Goal: Task Accomplishment & Management: Manage account settings

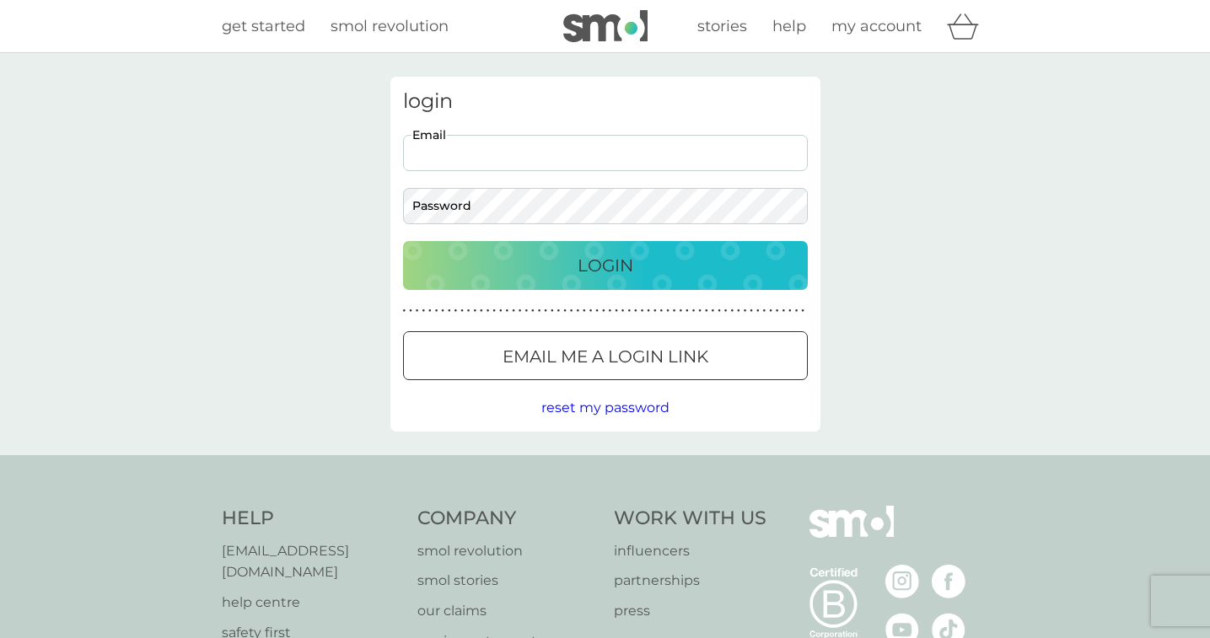
click at [471, 156] on input "Email" at bounding box center [605, 153] width 405 height 36
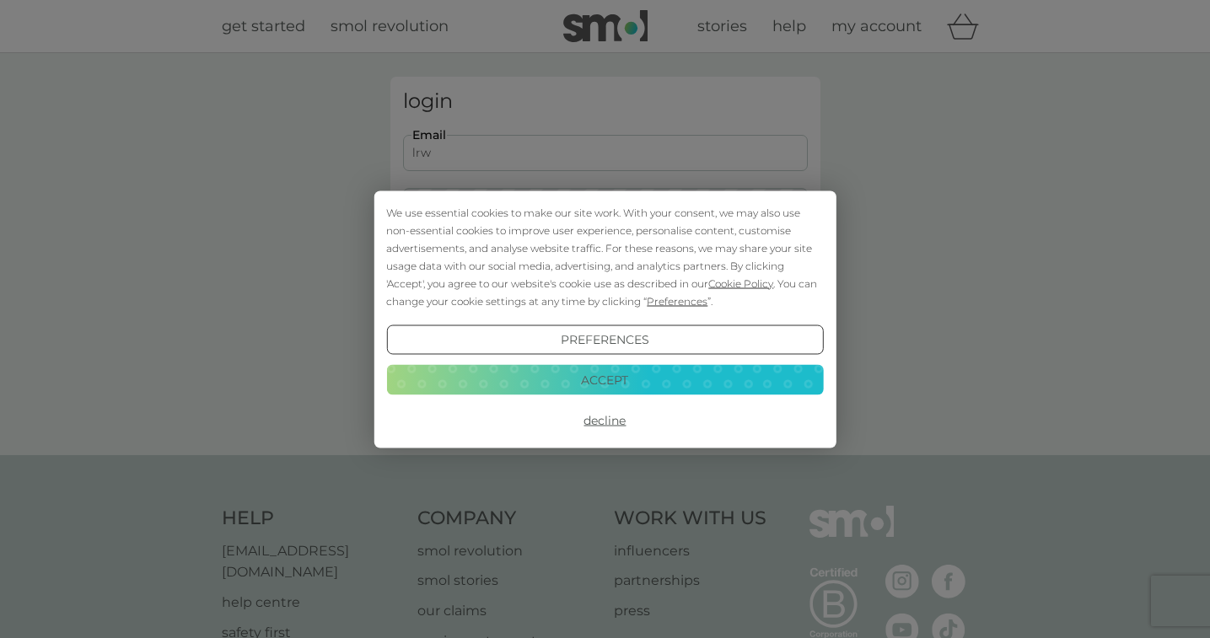
type input "lrw07@hotmail.co.uk"
drag, startPoint x: 614, startPoint y: 374, endPoint x: 645, endPoint y: 380, distance: 31.8
click at [614, 374] on button "Accept" at bounding box center [604, 380] width 437 height 30
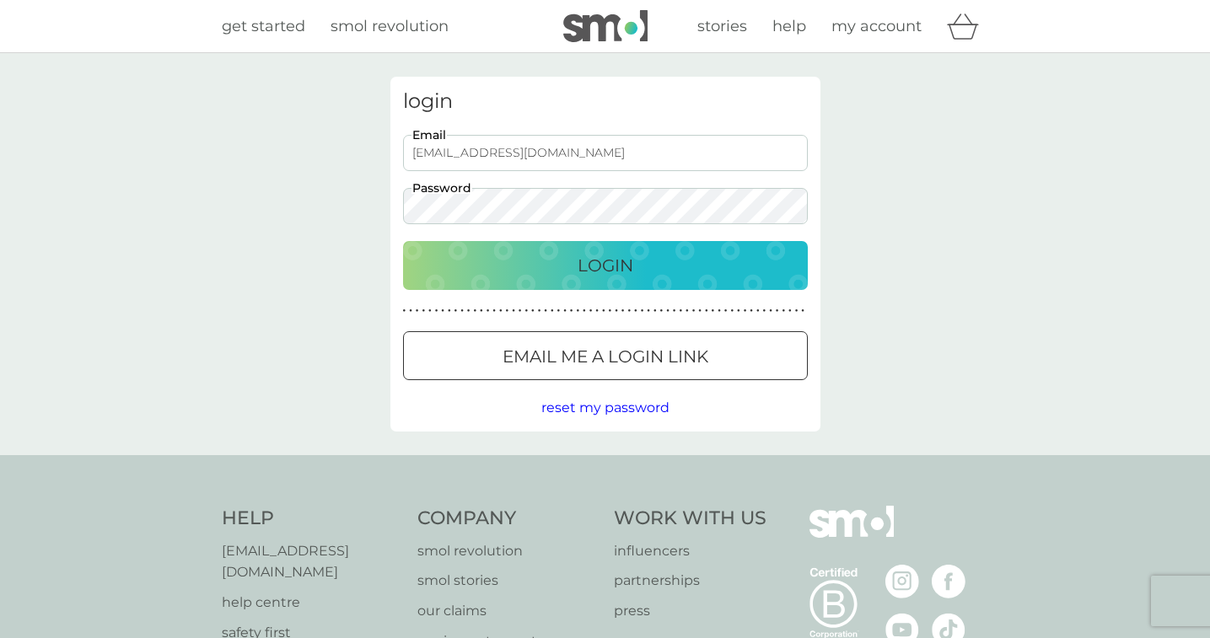
click at [403, 241] on button "Login" at bounding box center [605, 265] width 405 height 49
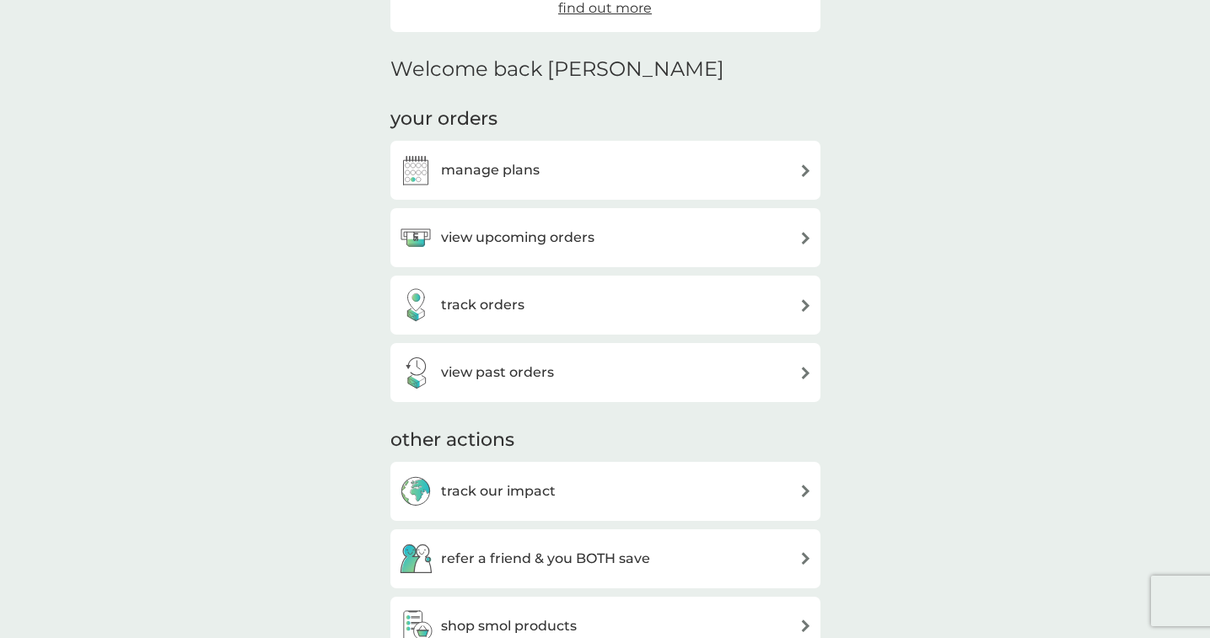
scroll to position [439, 0]
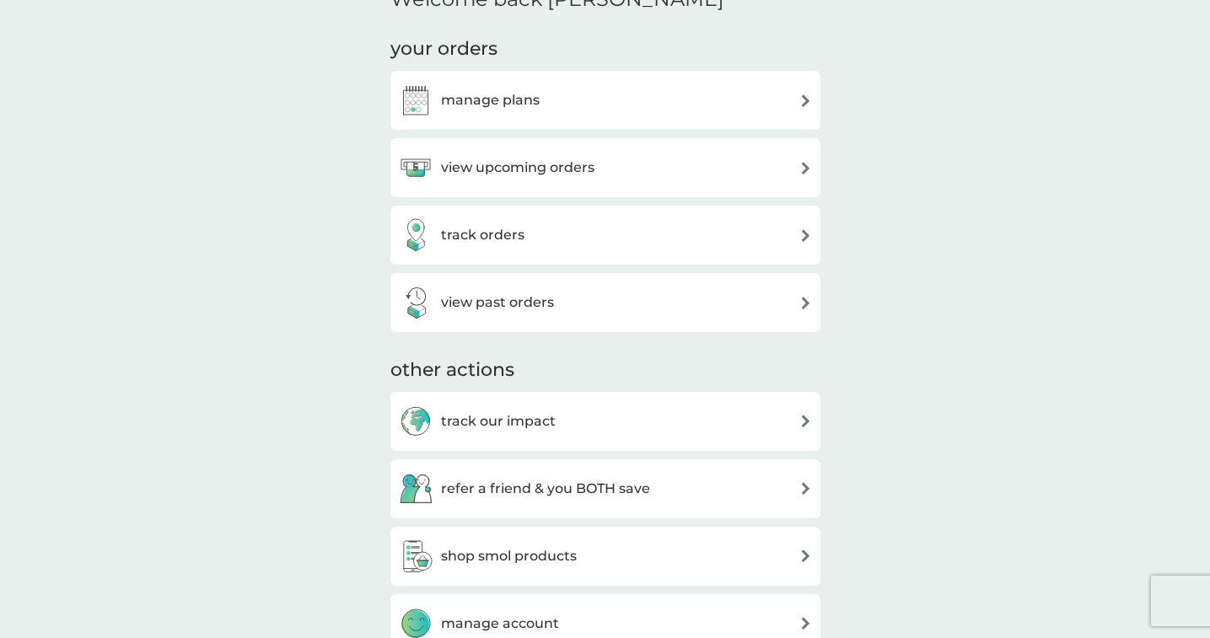
click at [514, 166] on h3 "view upcoming orders" at bounding box center [517, 168] width 153 height 22
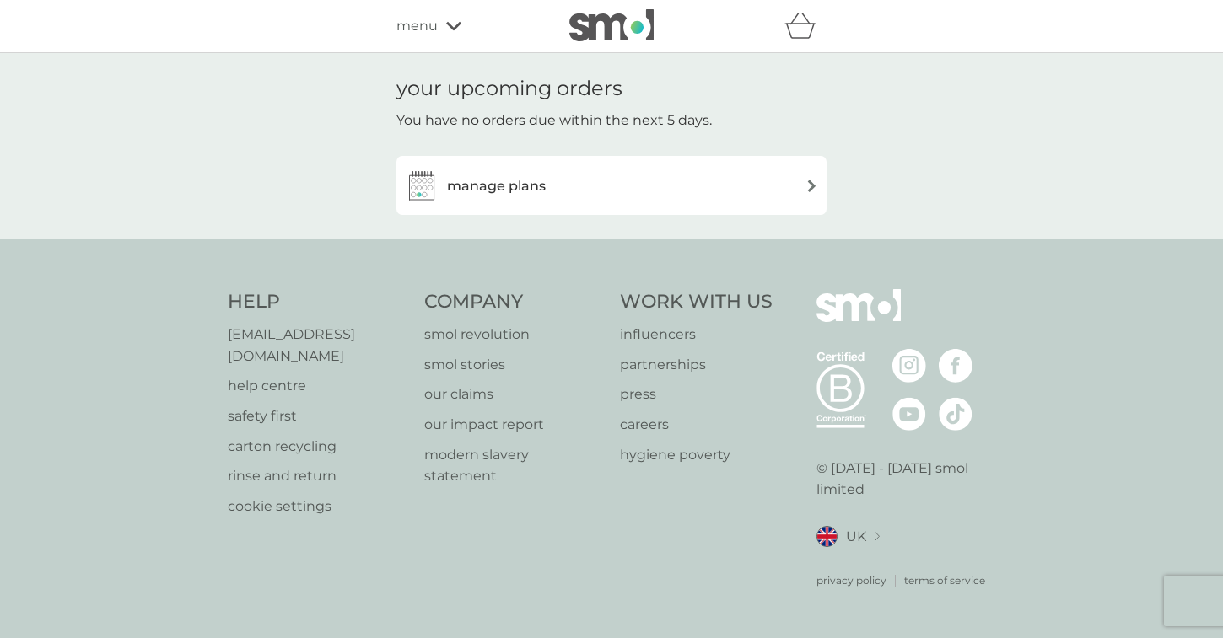
click at [520, 187] on h3 "manage plans" at bounding box center [496, 186] width 99 height 22
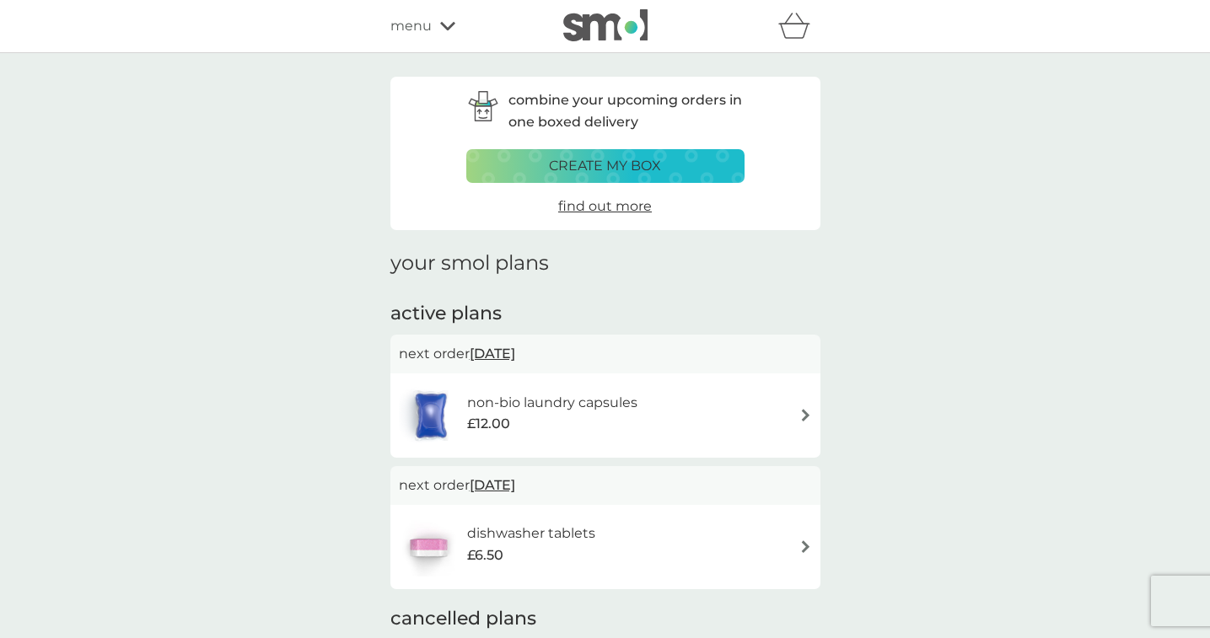
click at [507, 351] on span "29 Sep 2025" at bounding box center [493, 353] width 46 height 33
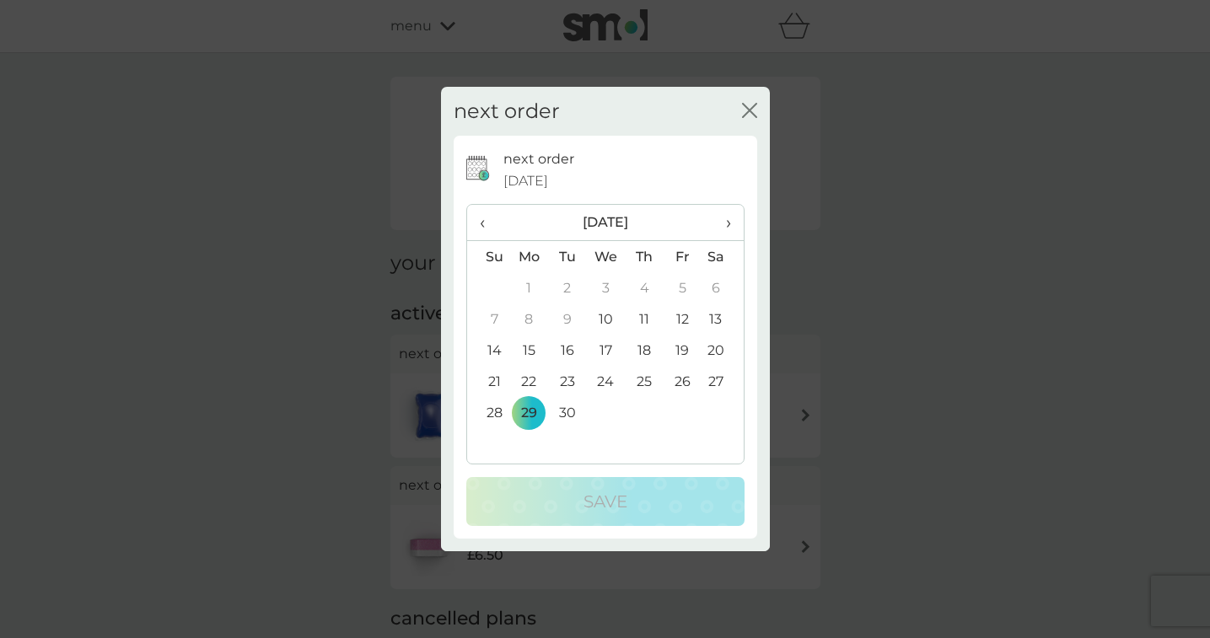
click at [604, 317] on td "10" at bounding box center [605, 319] width 39 height 31
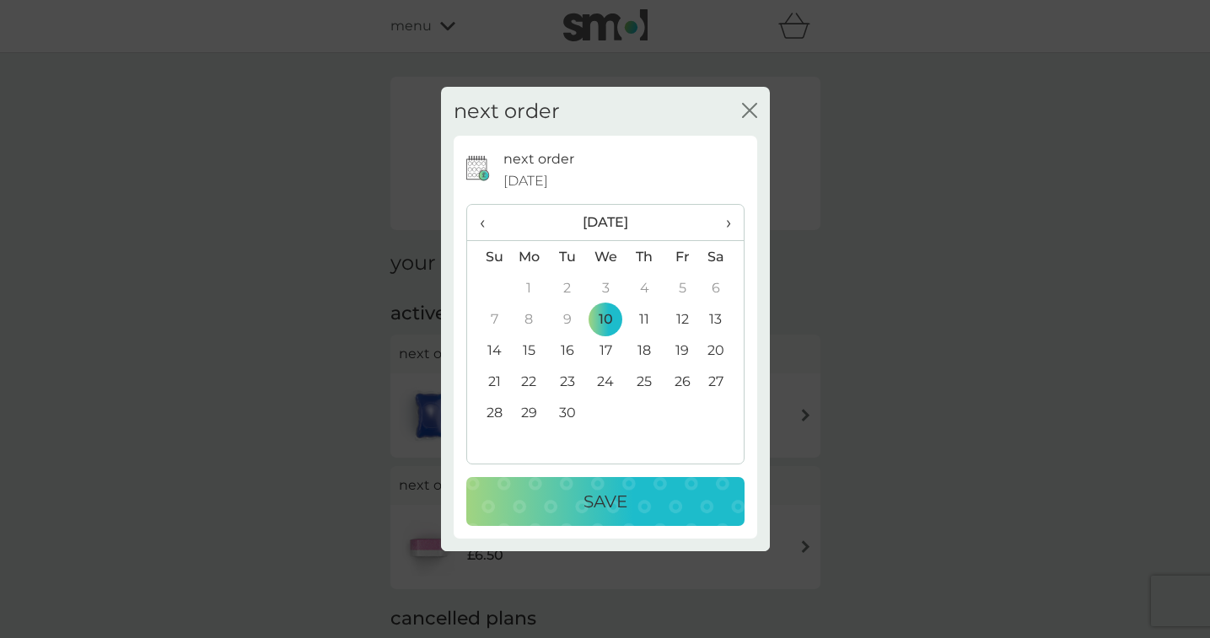
click at [624, 508] on p "Save" at bounding box center [606, 501] width 44 height 27
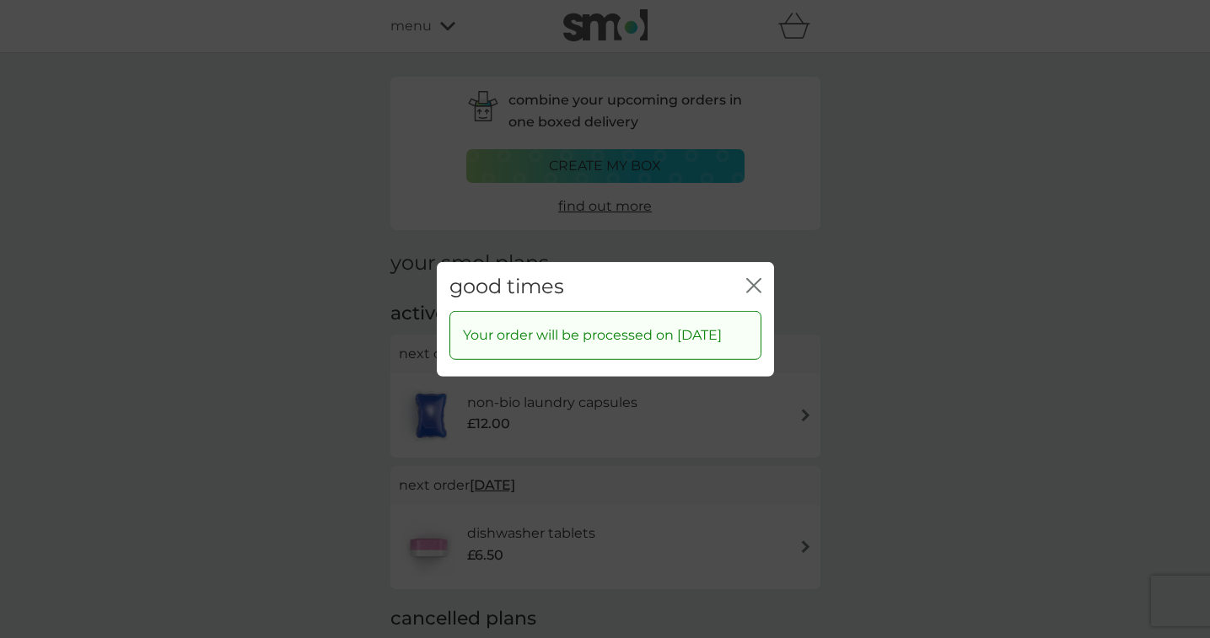
click at [751, 278] on icon "close" at bounding box center [750, 284] width 7 height 13
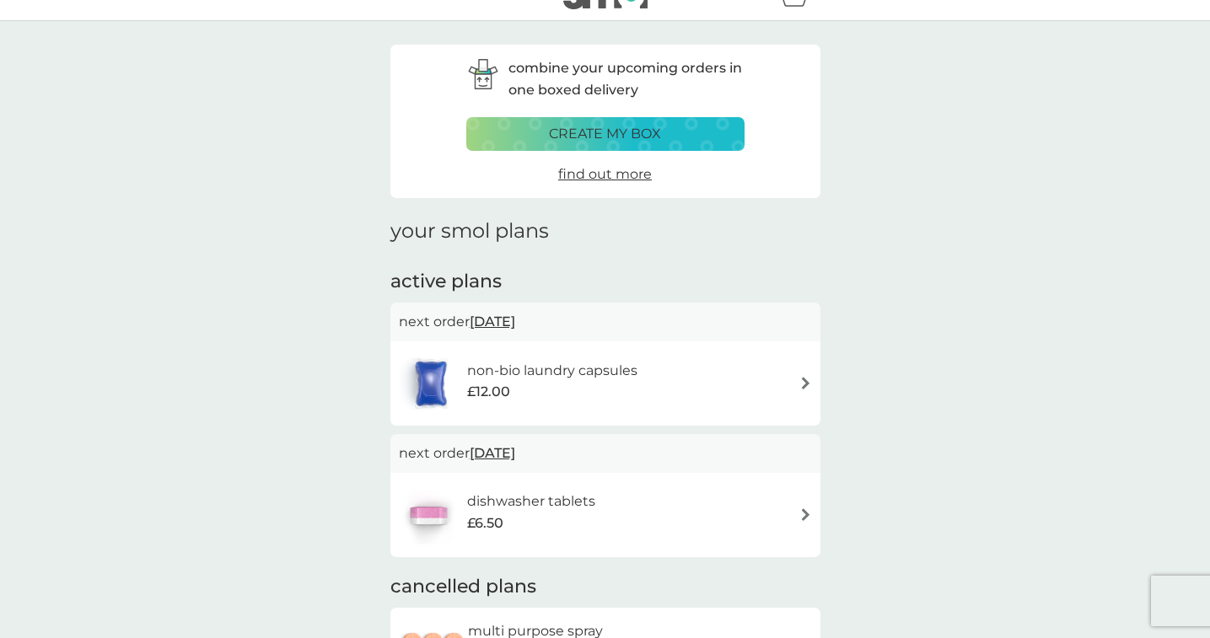
scroll to position [246, 0]
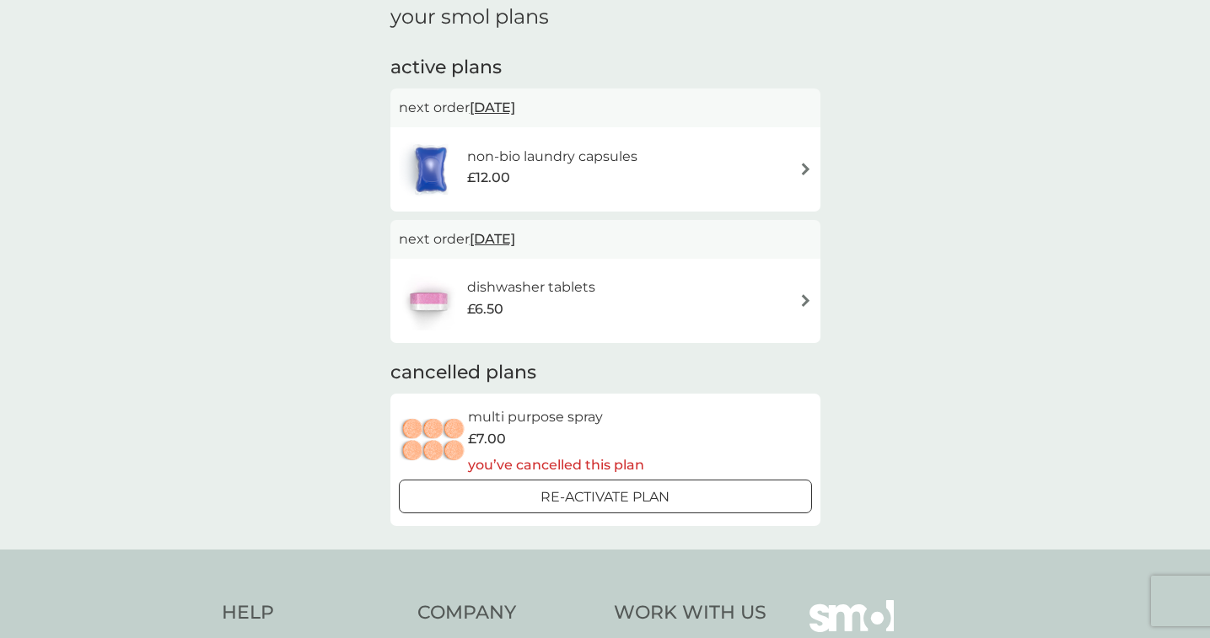
click at [509, 237] on span "9 Oct 2025" at bounding box center [493, 239] width 46 height 33
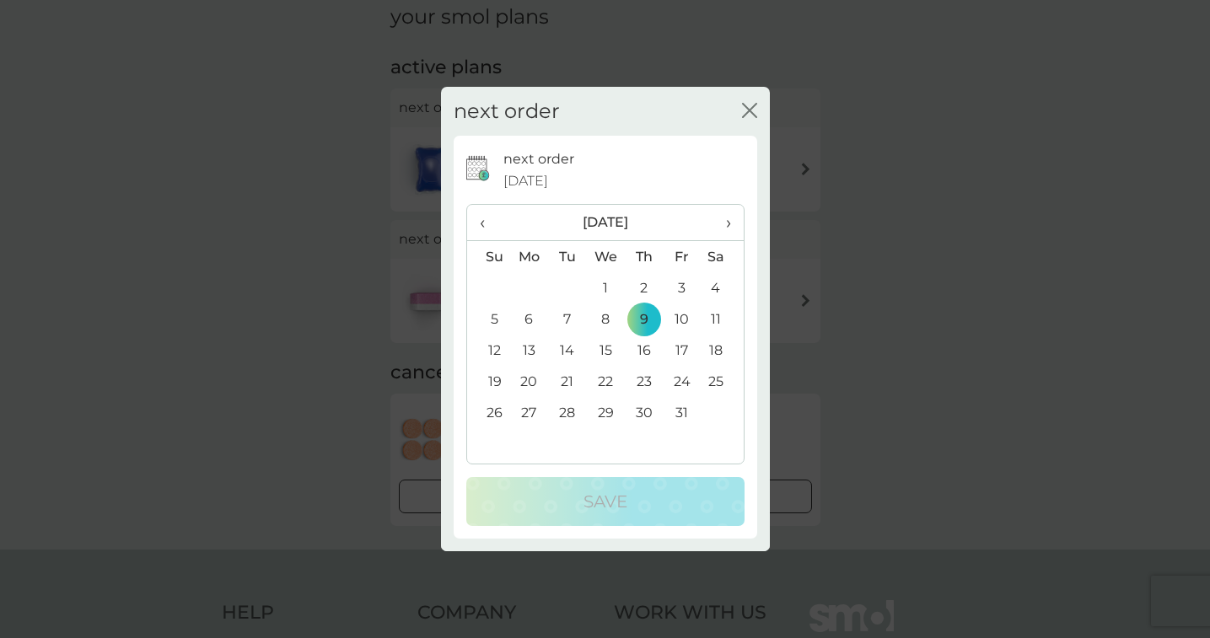
click at [482, 225] on span "‹" at bounding box center [489, 222] width 18 height 35
click at [600, 322] on td "10" at bounding box center [605, 319] width 39 height 31
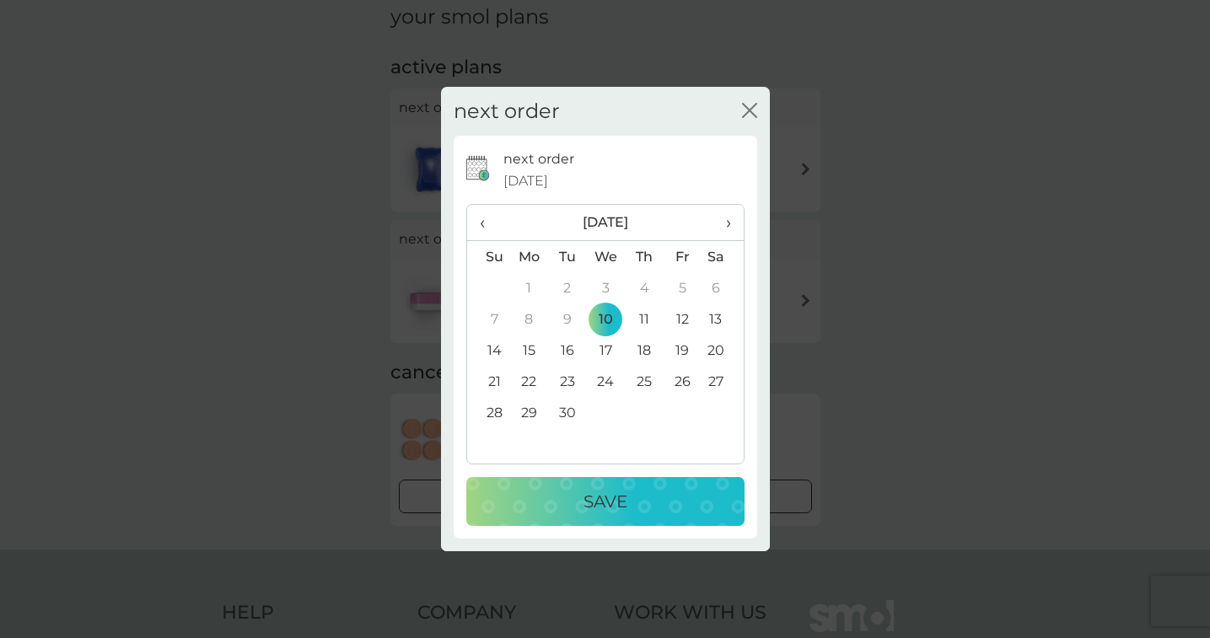
click at [609, 509] on p "Save" at bounding box center [606, 501] width 44 height 27
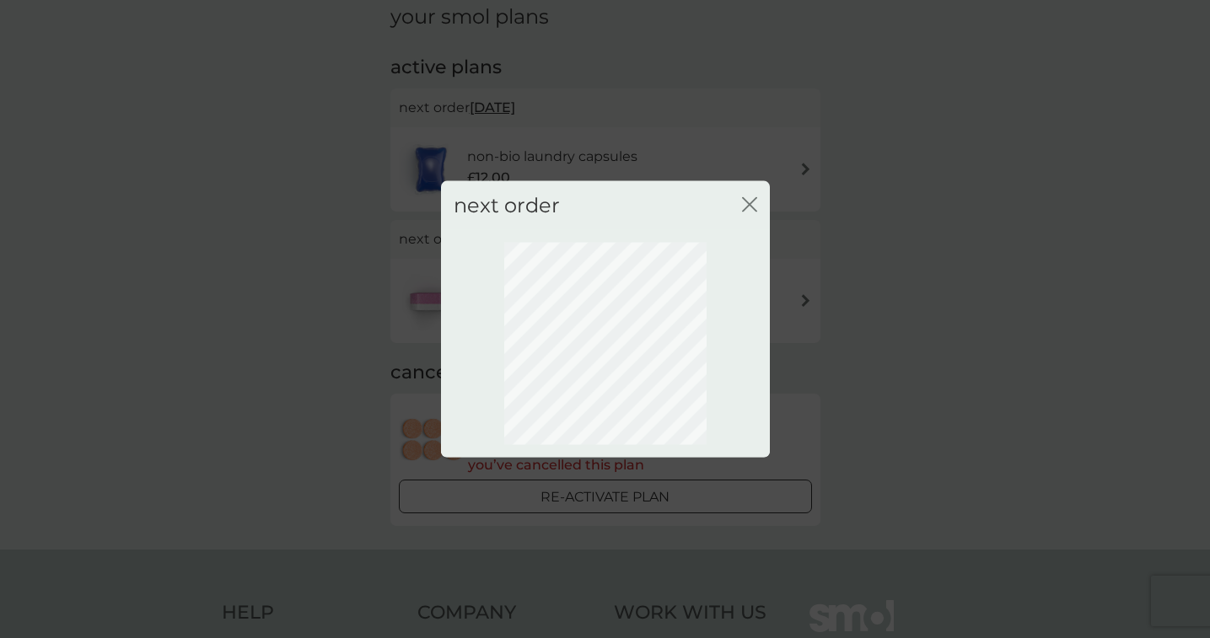
click at [748, 207] on icon "close" at bounding box center [749, 203] width 15 height 15
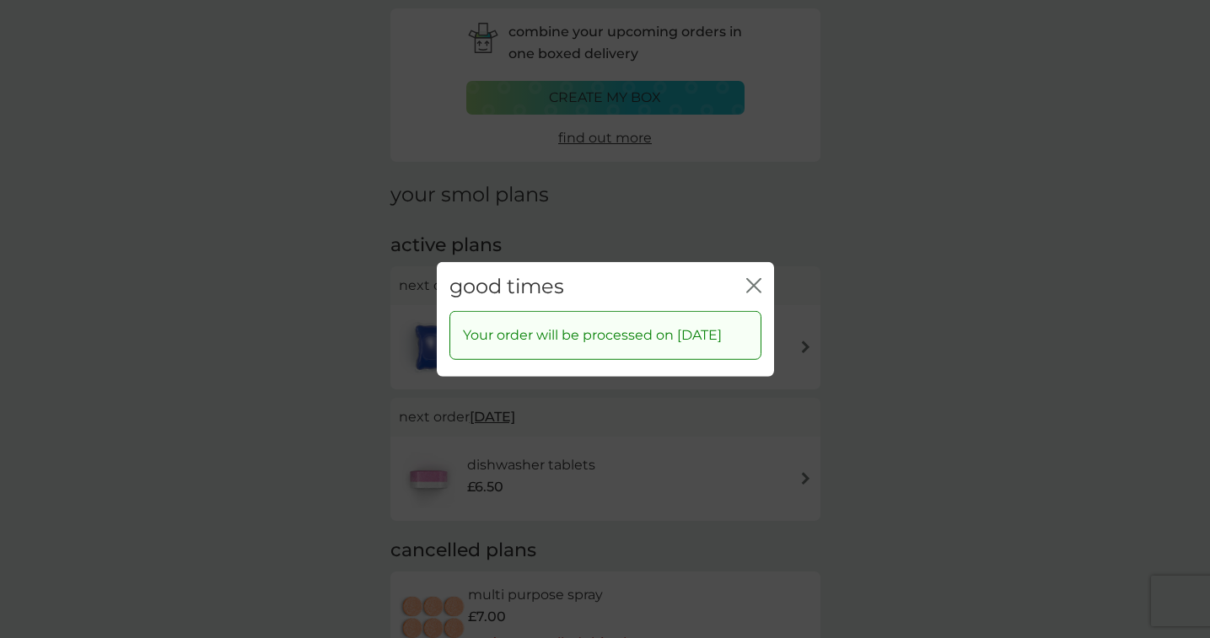
click at [755, 277] on icon "close" at bounding box center [753, 284] width 15 height 15
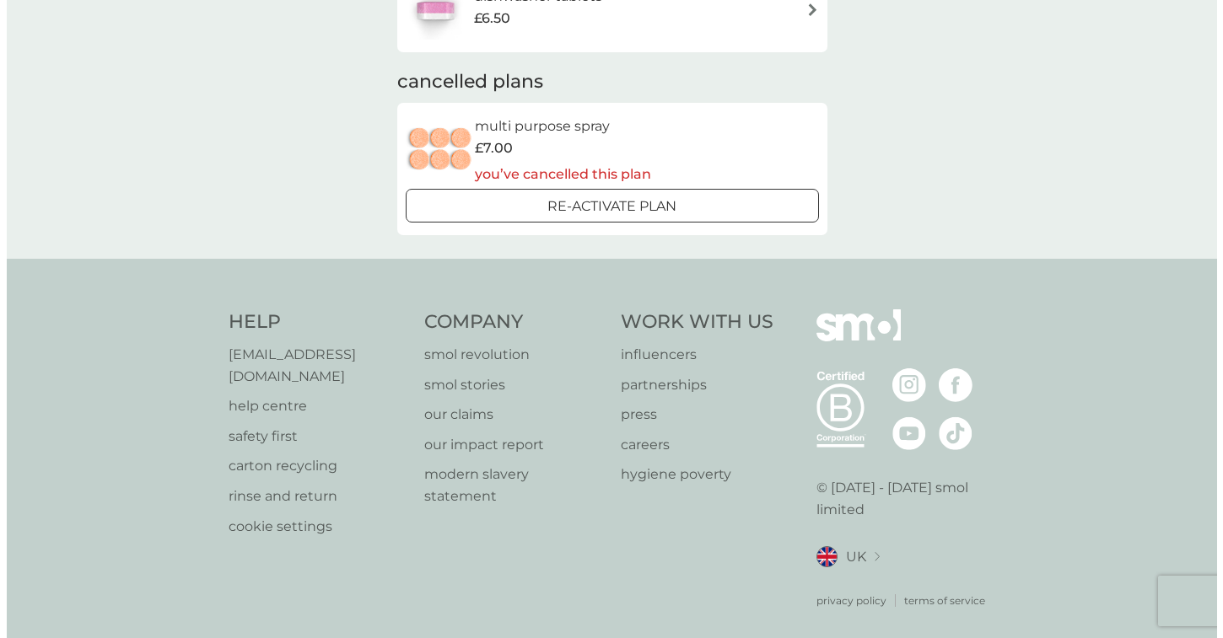
scroll to position [0, 0]
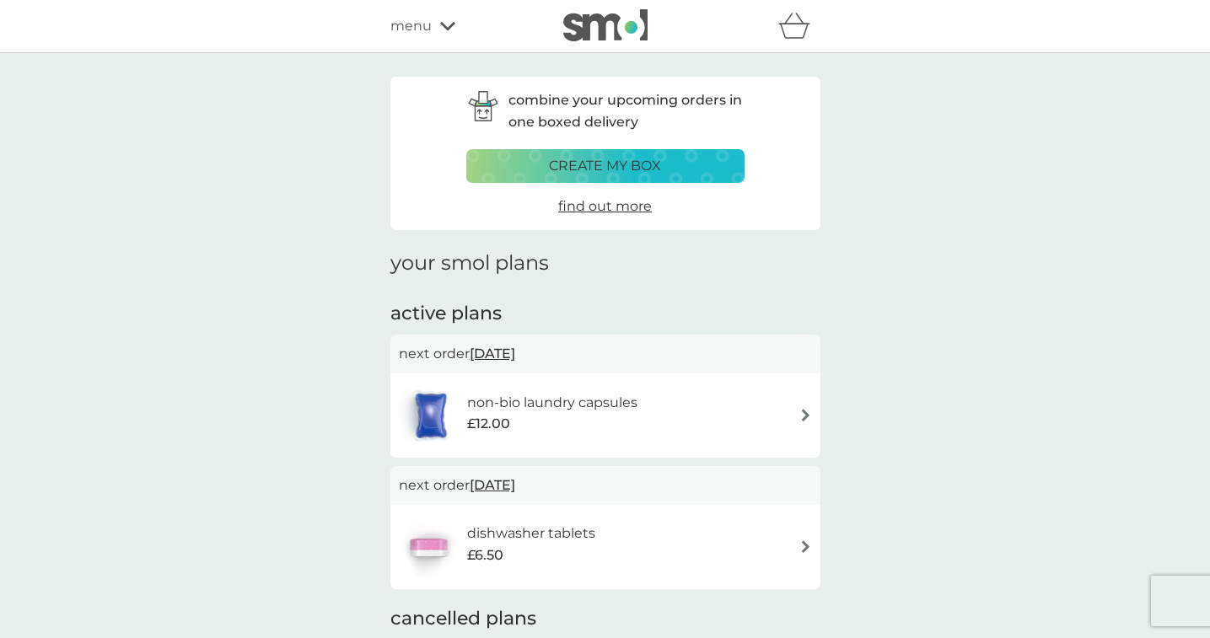
click at [805, 35] on icon "basket" at bounding box center [794, 26] width 32 height 26
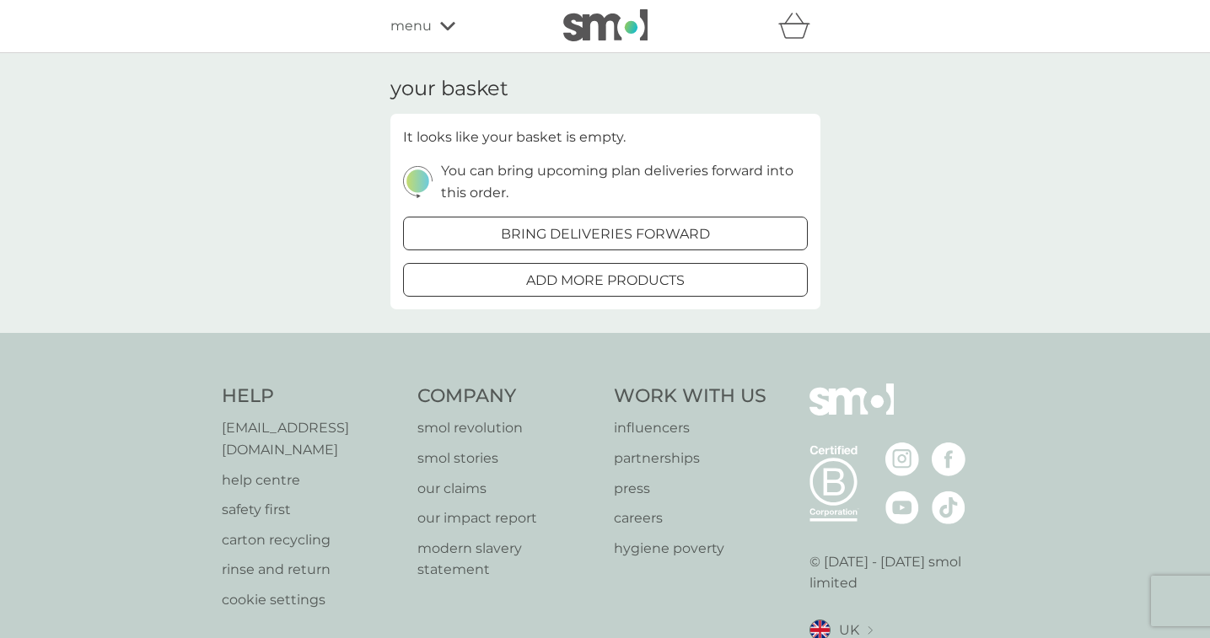
click at [431, 27] on div "menu" at bounding box center [461, 26] width 143 height 22
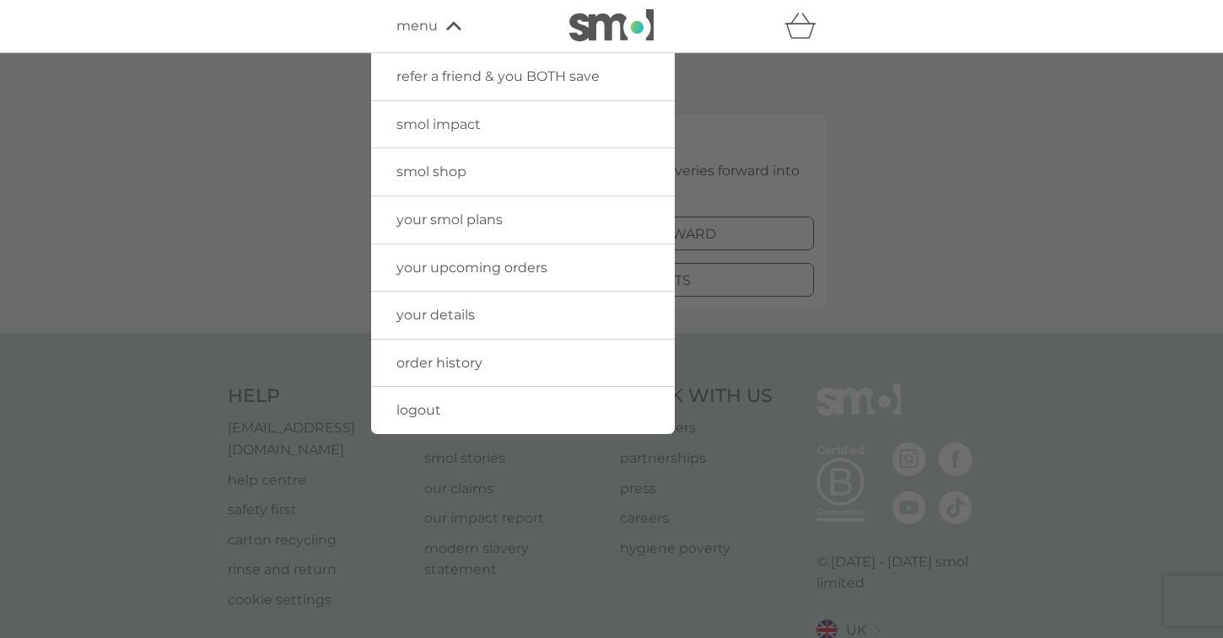
click at [449, 411] on link "logout" at bounding box center [523, 410] width 304 height 47
